Goal: Obtain resource: Download file/media

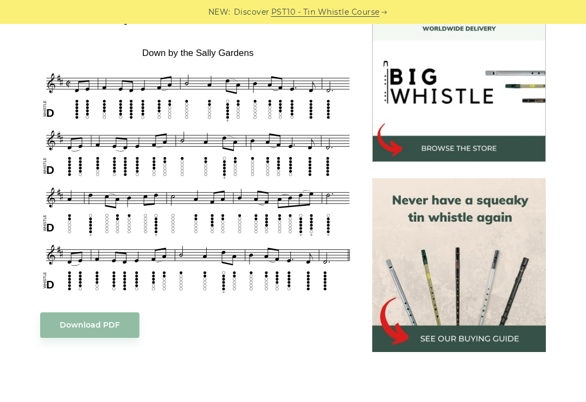
scroll to position [322, 0]
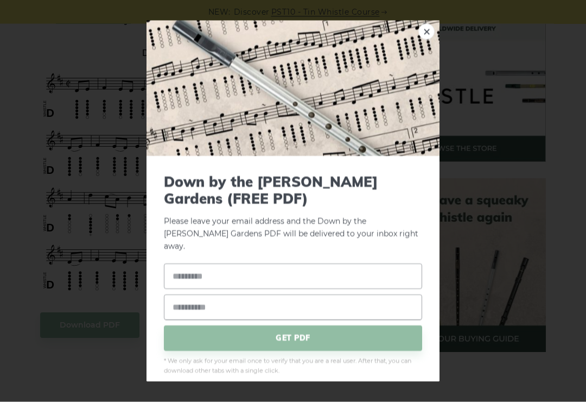
scroll to position [323, 0]
click at [425, 40] on link "×" at bounding box center [426, 31] width 16 height 16
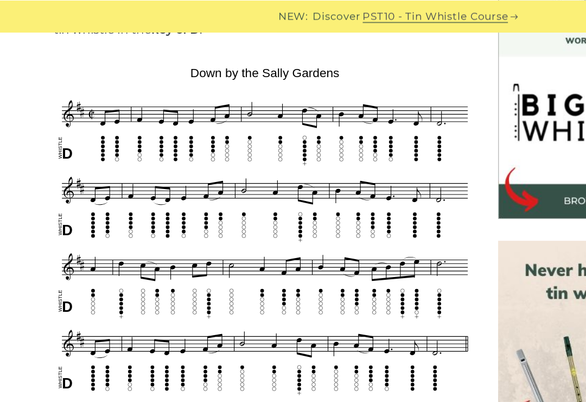
scroll to position [320, 0]
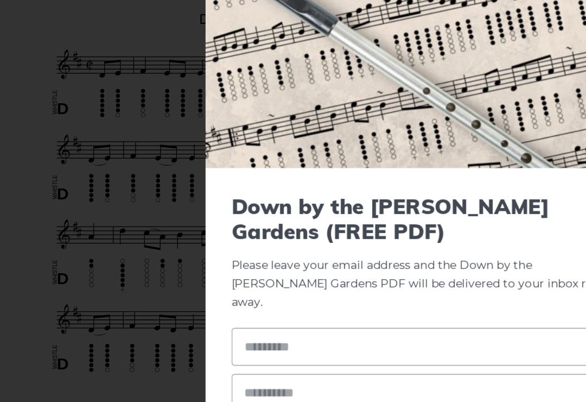
click at [18, 143] on div "× Down by the Sally Gardens (FREE PDF) Please leave your email address and the …" at bounding box center [293, 201] width 586 height 402
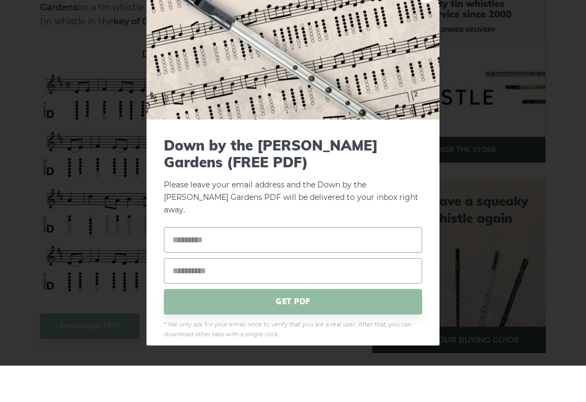
click at [431, 47] on img at bounding box center [293, 88] width 293 height 136
click at [428, 49] on img at bounding box center [293, 88] width 293 height 136
click at [431, 46] on img at bounding box center [293, 88] width 293 height 136
click at [418, 41] on img at bounding box center [293, 88] width 293 height 136
click at [418, 40] on img at bounding box center [293, 88] width 293 height 136
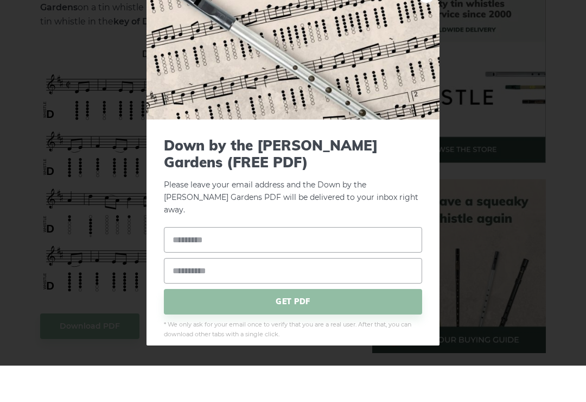
click at [422, 38] on img at bounding box center [293, 88] width 293 height 136
click at [73, 353] on div "× Down by the Sally Gardens (FREE PDF) Please leave your email address and the …" at bounding box center [293, 201] width 586 height 402
click at [426, 40] on img at bounding box center [293, 88] width 293 height 136
click at [423, 36] on img at bounding box center [293, 88] width 293 height 136
click at [55, 154] on div "× Down by the Sally Gardens (FREE PDF) Please leave your email address and the …" at bounding box center [293, 201] width 586 height 402
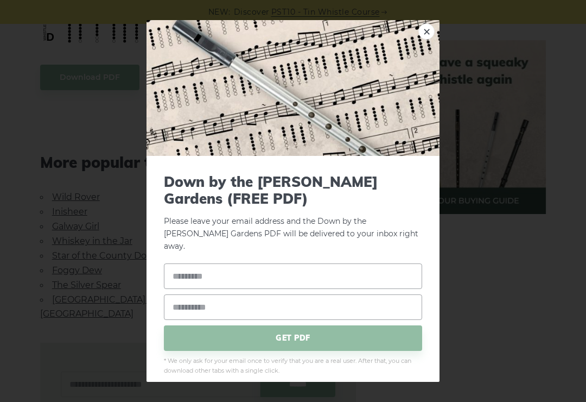
scroll to position [570, 0]
click at [205, 272] on input "text" at bounding box center [293, 276] width 258 height 26
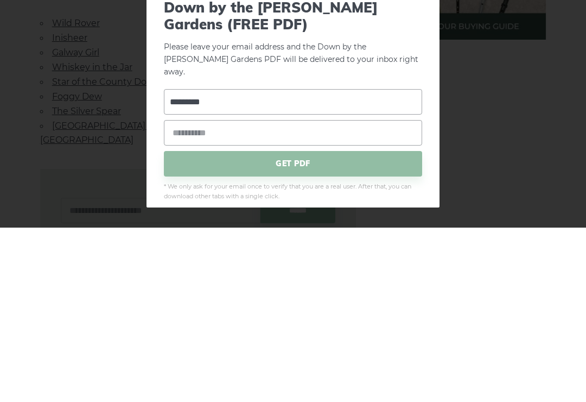
click at [196, 263] on input "*********" at bounding box center [293, 276] width 258 height 26
type input "**********"
click at [182, 294] on input "email" at bounding box center [293, 307] width 258 height 26
type input "**********"
click at [241, 325] on span "GET PDF" at bounding box center [293, 338] width 258 height 26
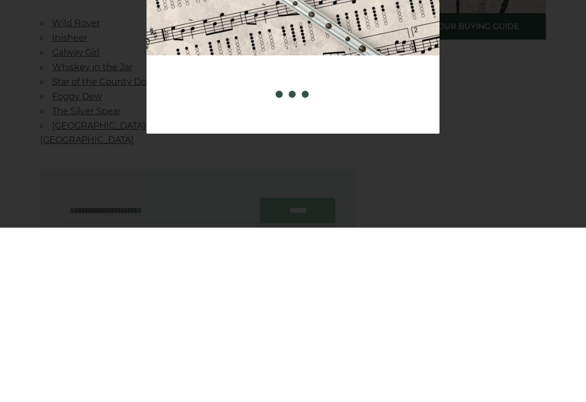
scroll to position [745, 0]
